Goal: Information Seeking & Learning: Find specific page/section

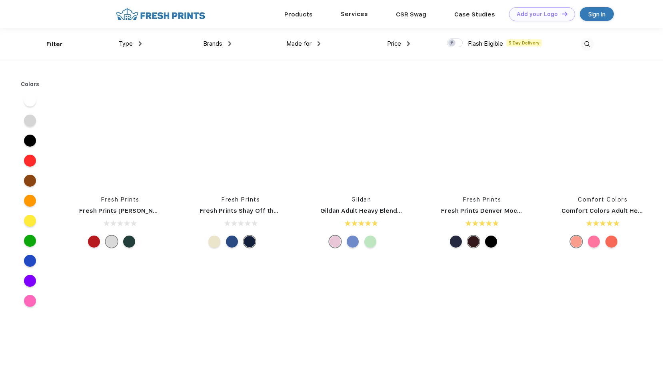
scroll to position [0, 0]
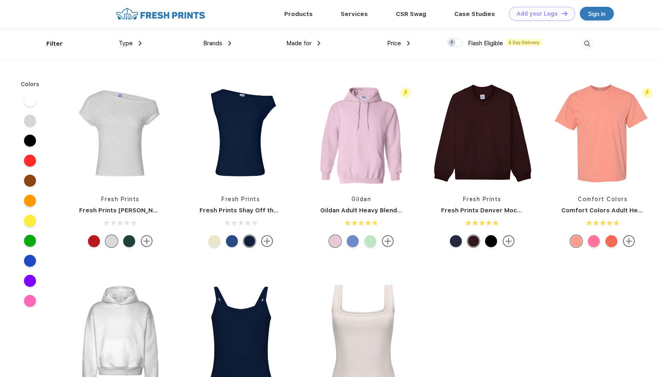
click at [587, 44] on img at bounding box center [587, 43] width 13 height 13
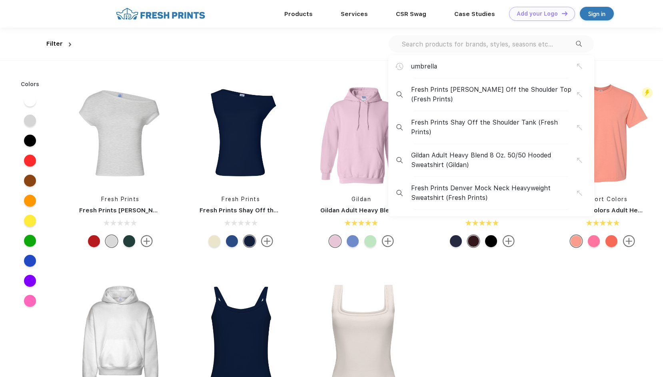
click at [425, 45] on input "text" at bounding box center [488, 44] width 175 height 9
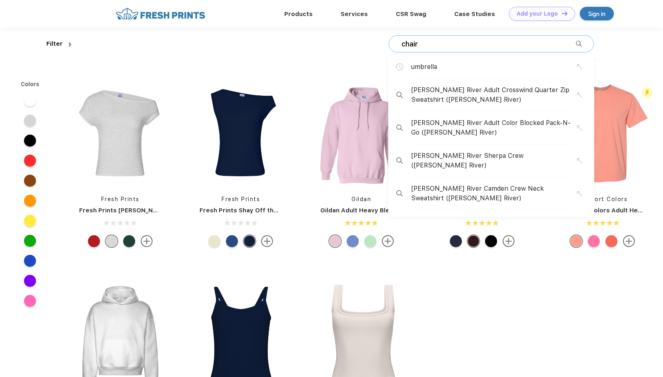
type input "chair"
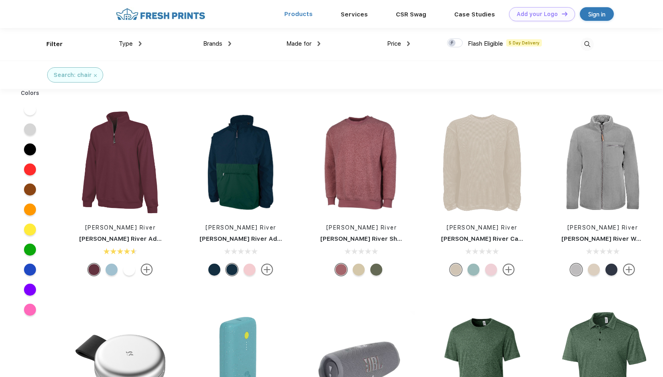
click at [301, 13] on link "Products" at bounding box center [299, 13] width 28 height 7
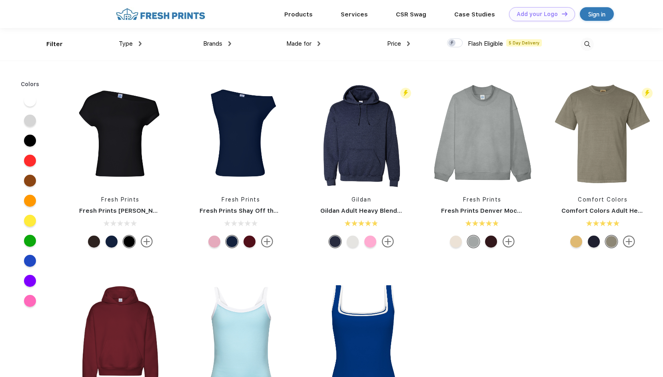
scroll to position [0, 0]
click at [321, 44] on img at bounding box center [319, 43] width 3 height 5
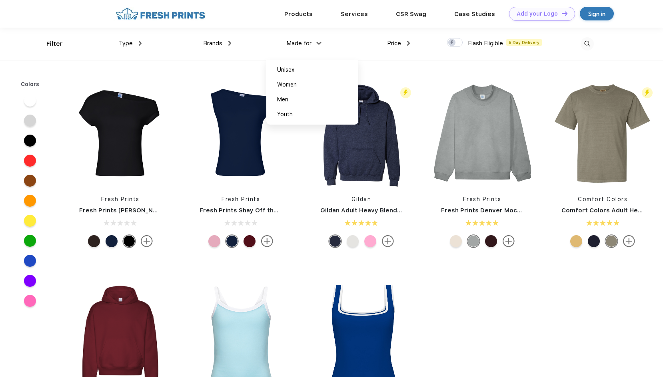
click at [321, 44] on img at bounding box center [319, 43] width 5 height 3
click at [589, 43] on img at bounding box center [587, 43] width 13 height 13
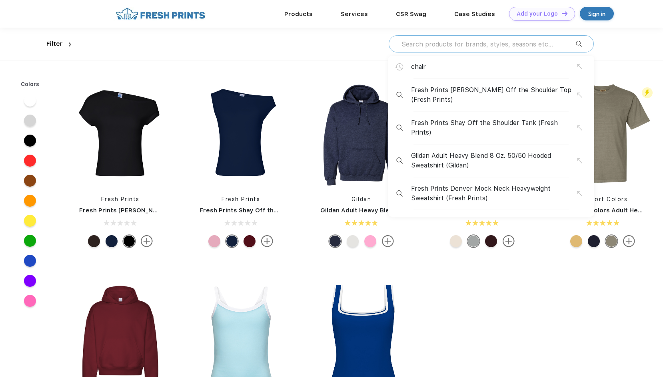
click at [430, 44] on input "text" at bounding box center [488, 44] width 175 height 9
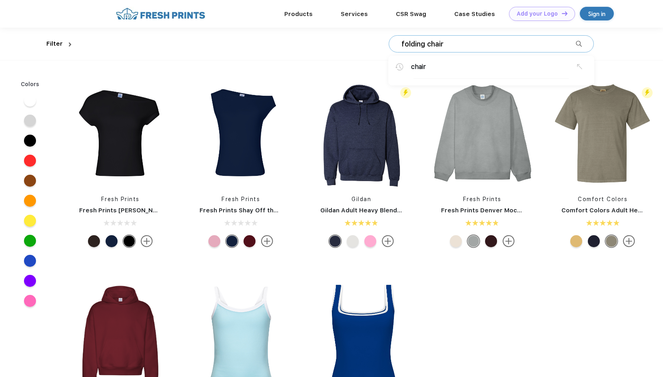
type input "folding chair"
